Goal: Task Accomplishment & Management: Manage account settings

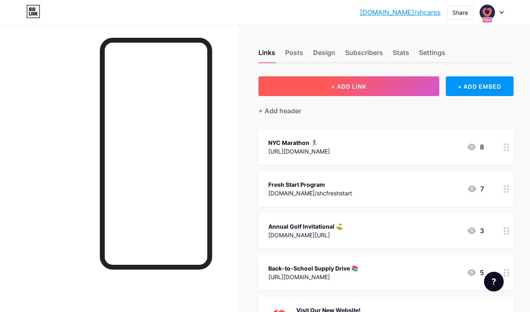
click at [362, 87] on span "+ ADD LINK" at bounding box center [348, 86] width 35 height 7
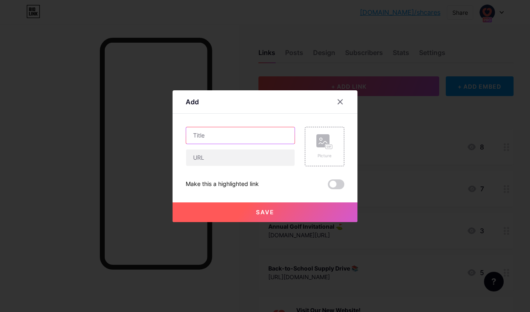
click at [260, 129] on input "text" at bounding box center [240, 135] width 108 height 16
type input "Together Against Hunger"
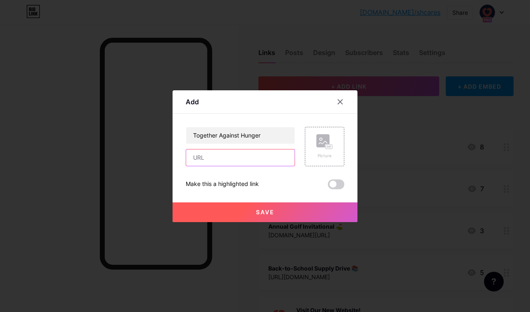
click at [246, 156] on input "text" at bounding box center [240, 157] width 108 height 16
paste input "[URL][DOMAIN_NAME]"
type input "[URL][DOMAIN_NAME]"
click at [266, 214] on span "Save" at bounding box center [265, 212] width 18 height 7
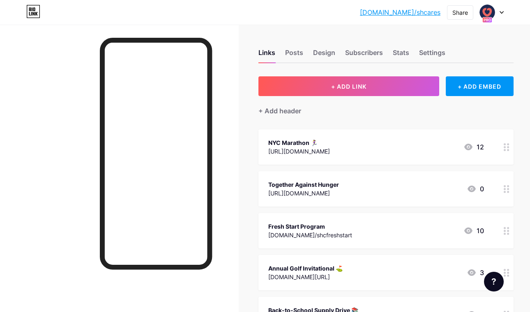
click at [333, 196] on div "[URL][DOMAIN_NAME]" at bounding box center [303, 193] width 71 height 9
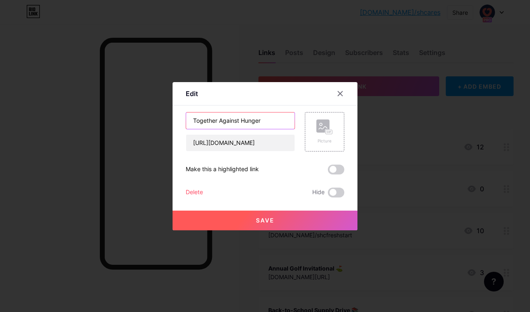
click at [278, 124] on input "Together Against Hunger" at bounding box center [240, 121] width 108 height 16
type input "Together Against Hunger 🍽️"
click at [331, 167] on span at bounding box center [336, 170] width 16 height 10
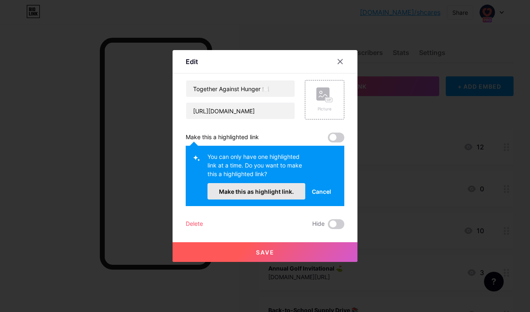
click at [285, 193] on span "Make this as highlight link." at bounding box center [256, 191] width 75 height 7
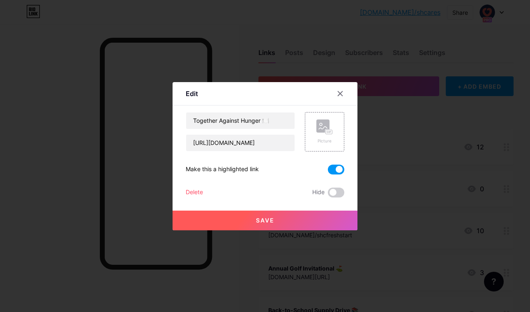
click at [261, 225] on button "Save" at bounding box center [264, 221] width 185 height 20
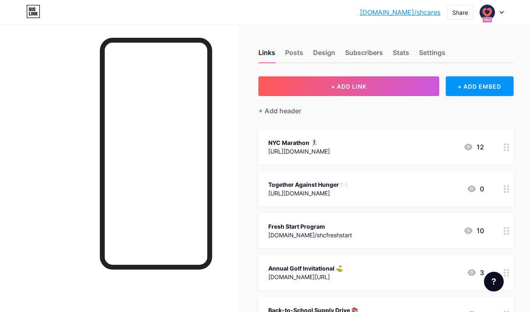
drag, startPoint x: 298, startPoint y: 189, endPoint x: 304, endPoint y: 133, distance: 55.3
click at [375, 202] on div "NYC Marathon 🏃‍♀️ [URL][DOMAIN_NAME] 12" at bounding box center [385, 188] width 255 height 35
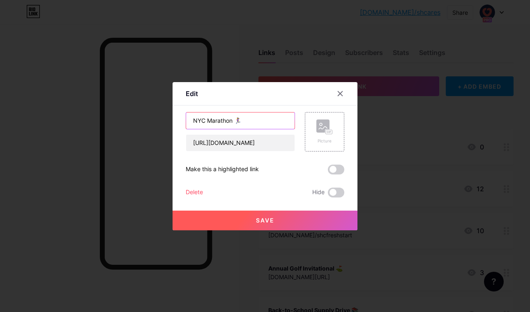
click at [271, 118] on input "NYC Marathon 🏃‍♀️" at bounding box center [240, 121] width 108 height 16
type input "Support our NYC Marathon runners!"
click at [258, 227] on button "Save" at bounding box center [264, 221] width 185 height 20
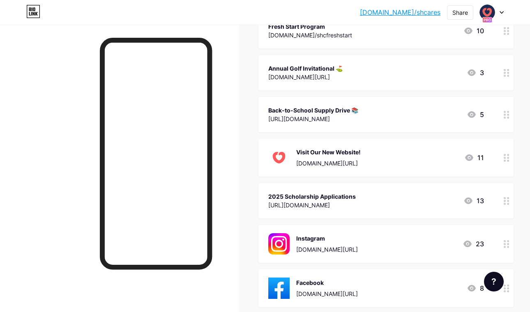
scroll to position [254, 0]
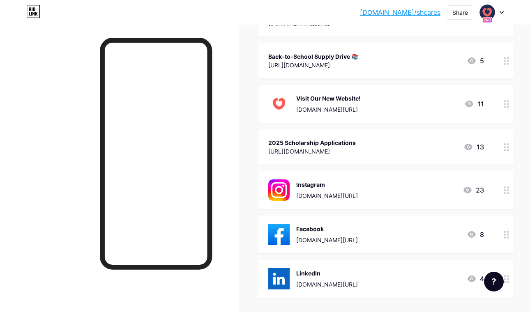
click at [501, 189] on div at bounding box center [506, 190] width 14 height 38
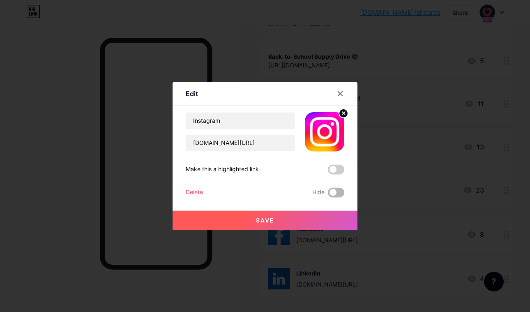
click at [337, 189] on span at bounding box center [336, 193] width 16 height 10
click at [328, 195] on input "checkbox" at bounding box center [328, 195] width 0 height 0
click at [333, 213] on button "Save" at bounding box center [264, 221] width 185 height 20
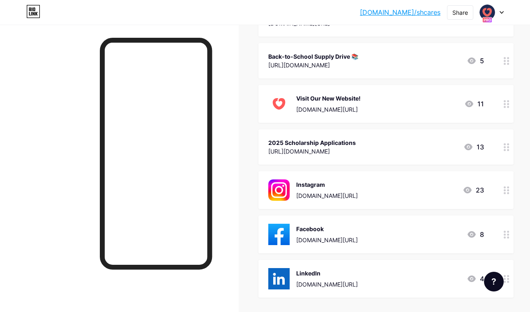
click at [501, 231] on div at bounding box center [506, 235] width 14 height 38
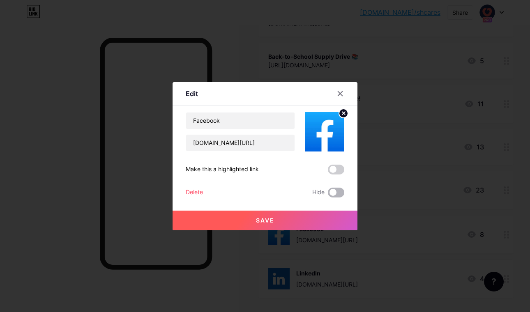
click at [336, 189] on span at bounding box center [336, 193] width 16 height 10
click at [328, 195] on input "checkbox" at bounding box center [328, 195] width 0 height 0
click at [331, 220] on button "Save" at bounding box center [264, 221] width 185 height 20
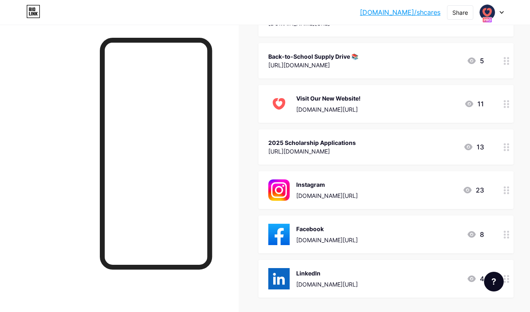
click at [440, 274] on div "LinkedIn [DOMAIN_NAME][URL] 4" at bounding box center [376, 278] width 216 height 21
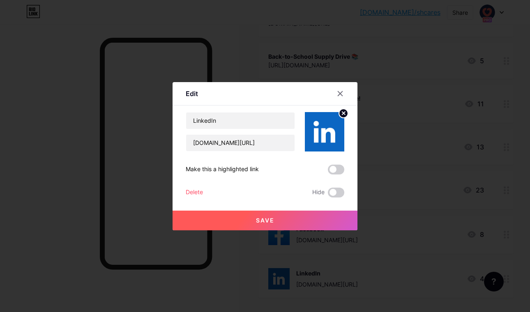
click at [328, 200] on div "Save" at bounding box center [264, 214] width 185 height 33
click at [332, 195] on span at bounding box center [336, 193] width 16 height 10
click at [328, 195] on input "checkbox" at bounding box center [328, 195] width 0 height 0
click at [327, 218] on button "Save" at bounding box center [264, 221] width 185 height 20
